Goal: Information Seeking & Learning: Learn about a topic

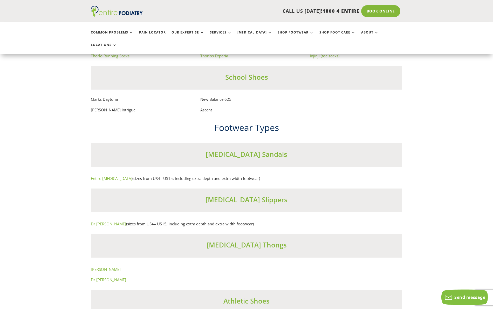
scroll to position [3376, 0]
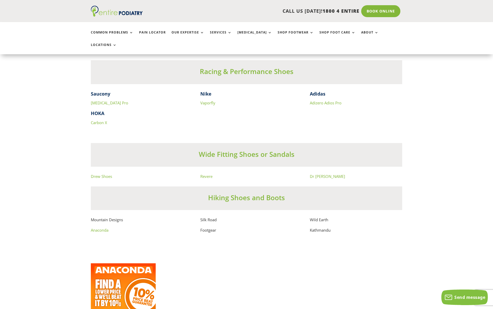
click at [320, 177] on link "Dr [PERSON_NAME]" at bounding box center [327, 175] width 35 height 5
click at [206, 177] on link "Revere" at bounding box center [206, 175] width 12 height 5
click at [104, 177] on link "Drew Shoes" at bounding box center [101, 175] width 21 height 5
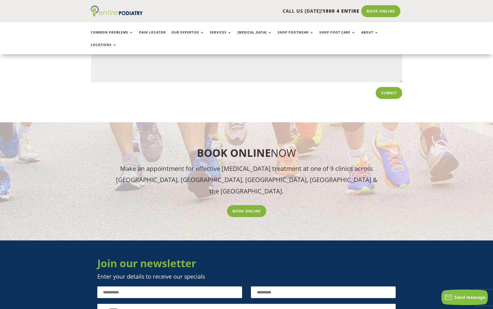
scroll to position [249, 0]
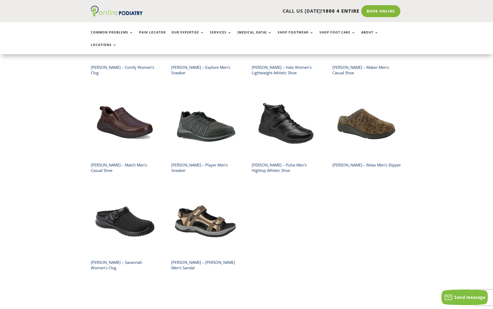
scroll to position [187, 0]
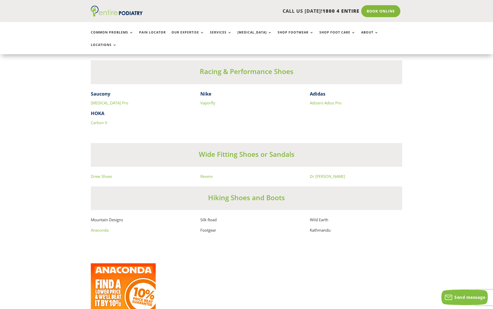
scroll to position [3376, 0]
